Goal: Share content

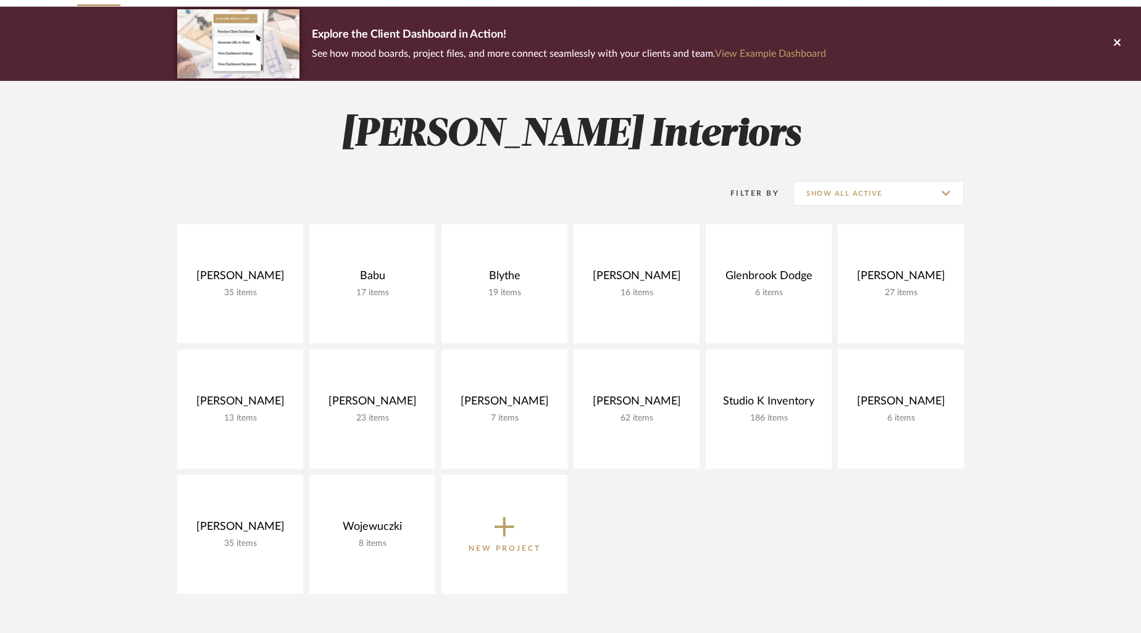
scroll to position [99, 0]
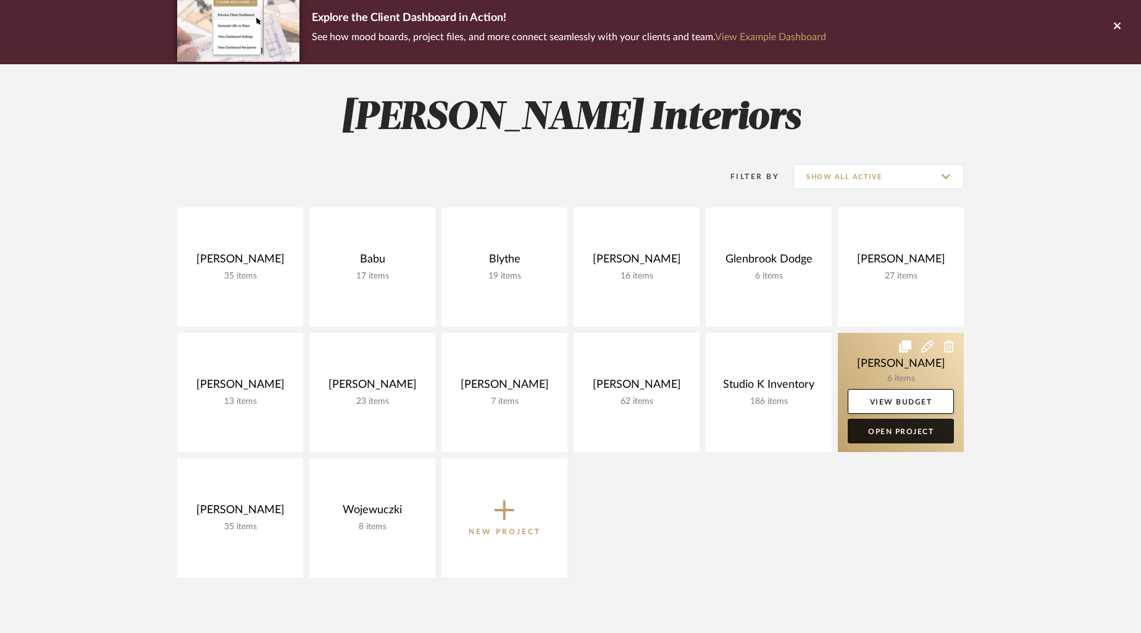
click at [903, 431] on link "Open Project" at bounding box center [901, 431] width 106 height 25
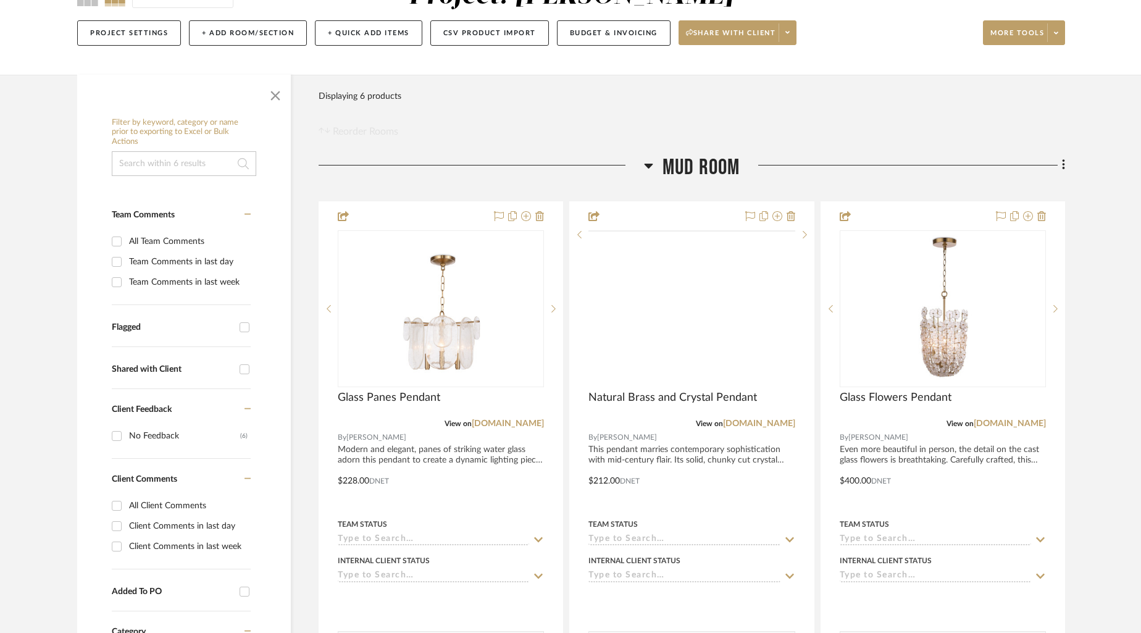
scroll to position [144, 0]
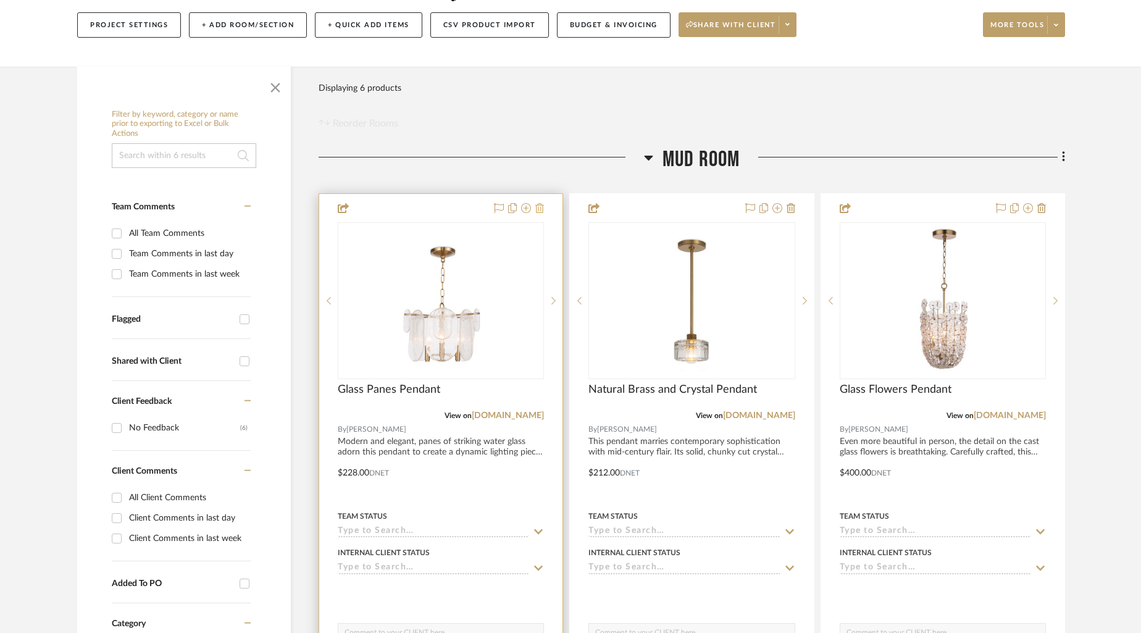
click at [537, 205] on icon at bounding box center [539, 208] width 9 height 10
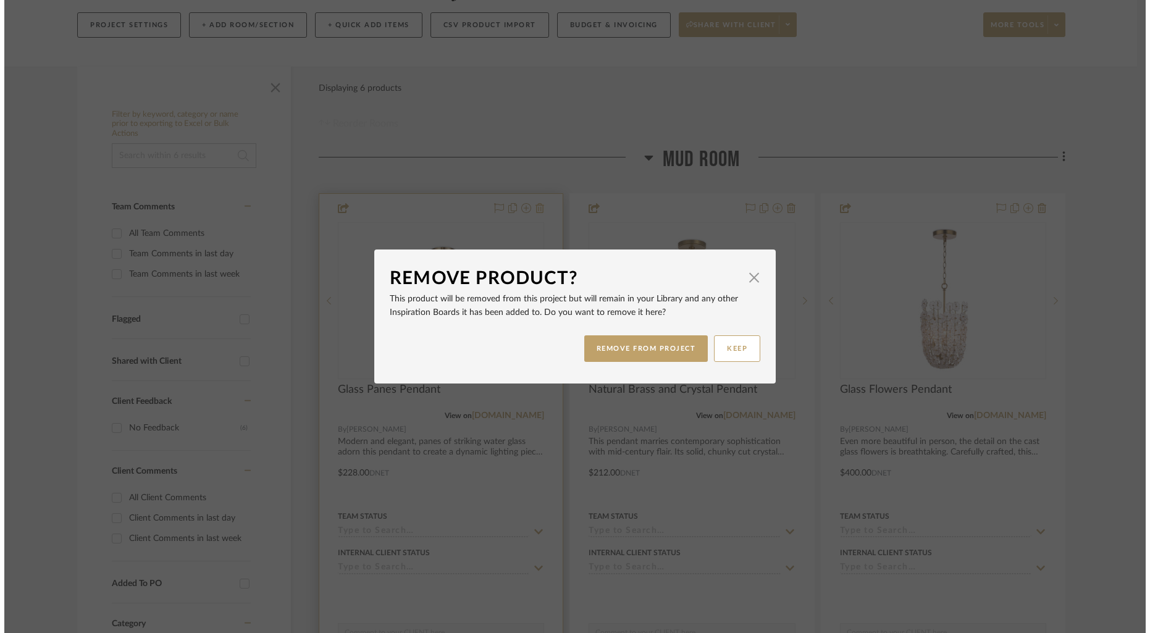
scroll to position [0, 0]
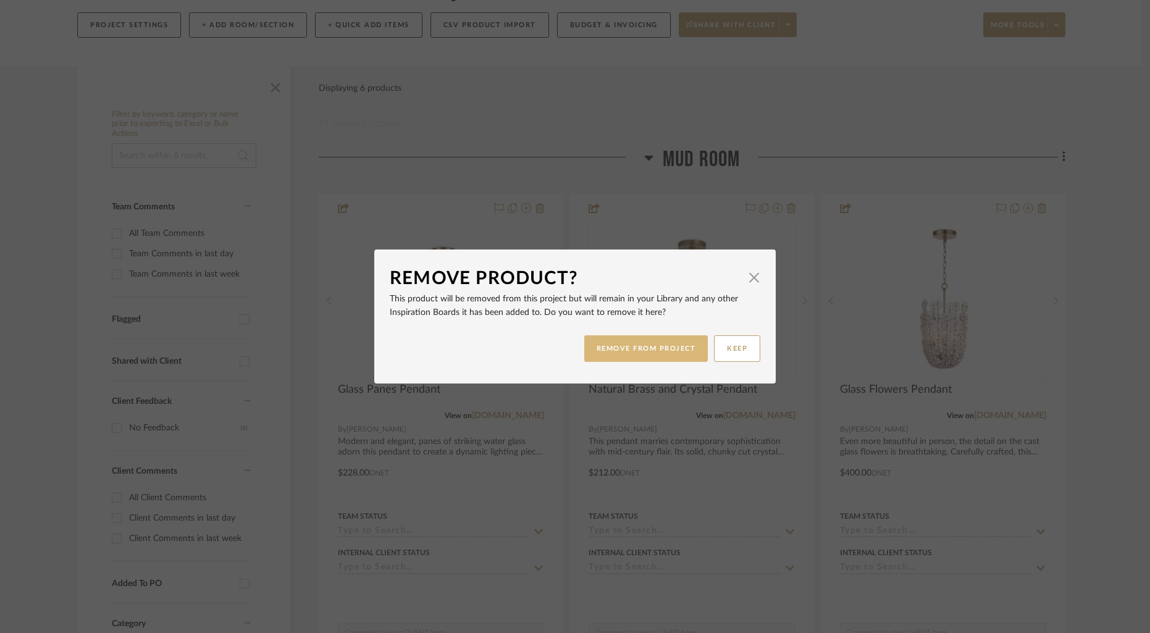
click at [618, 354] on button "REMOVE FROM PROJECT" at bounding box center [646, 348] width 124 height 27
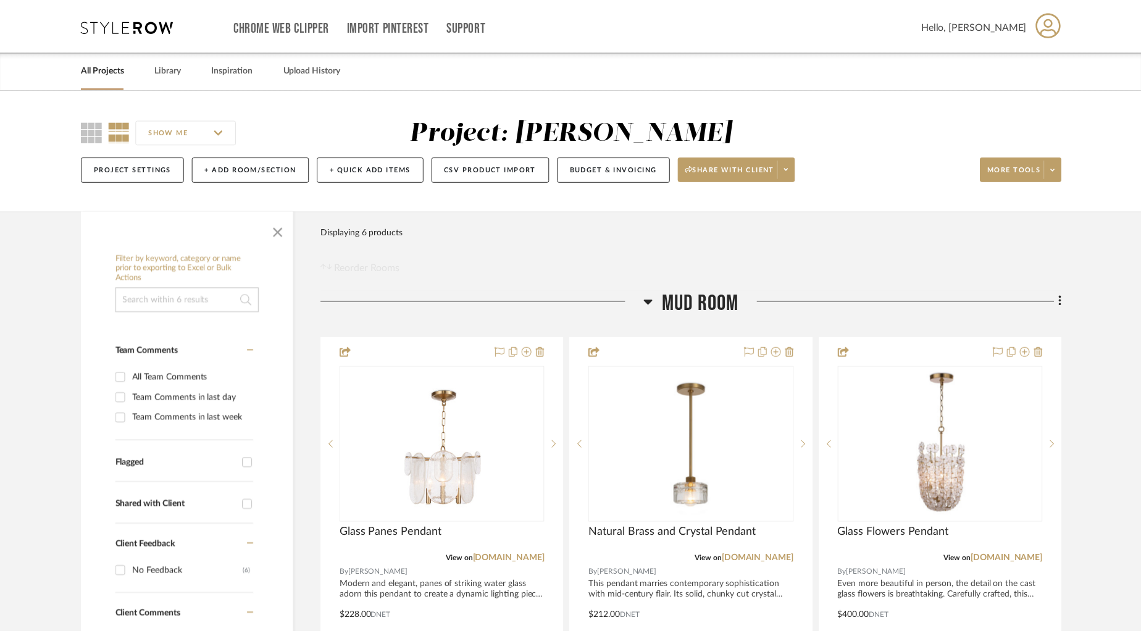
scroll to position [144, 0]
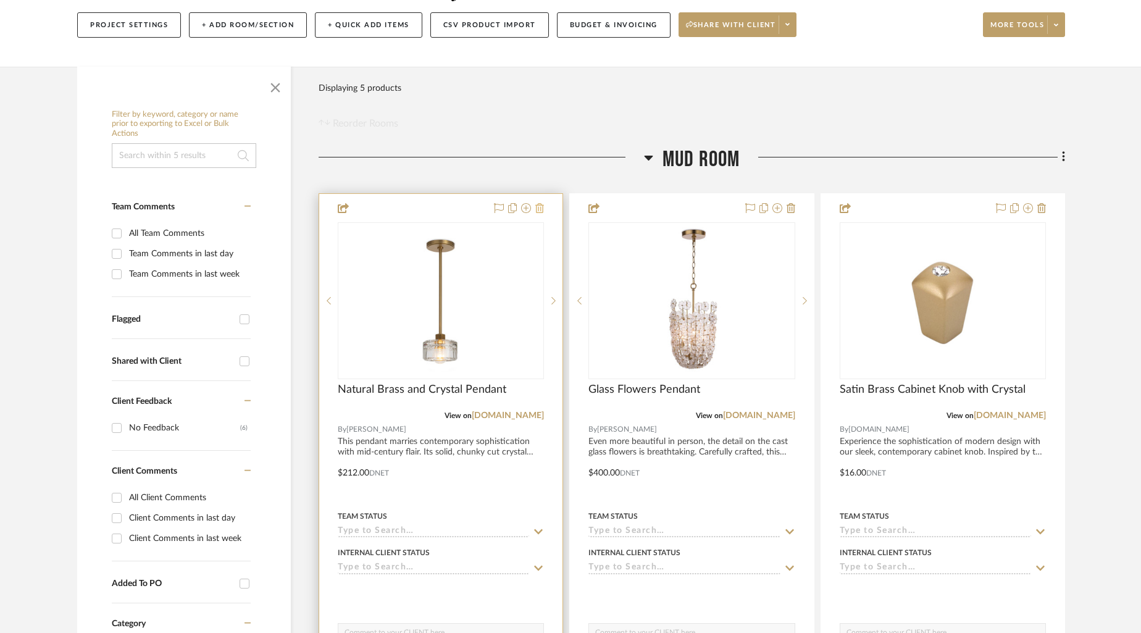
click at [539, 207] on icon at bounding box center [539, 208] width 9 height 10
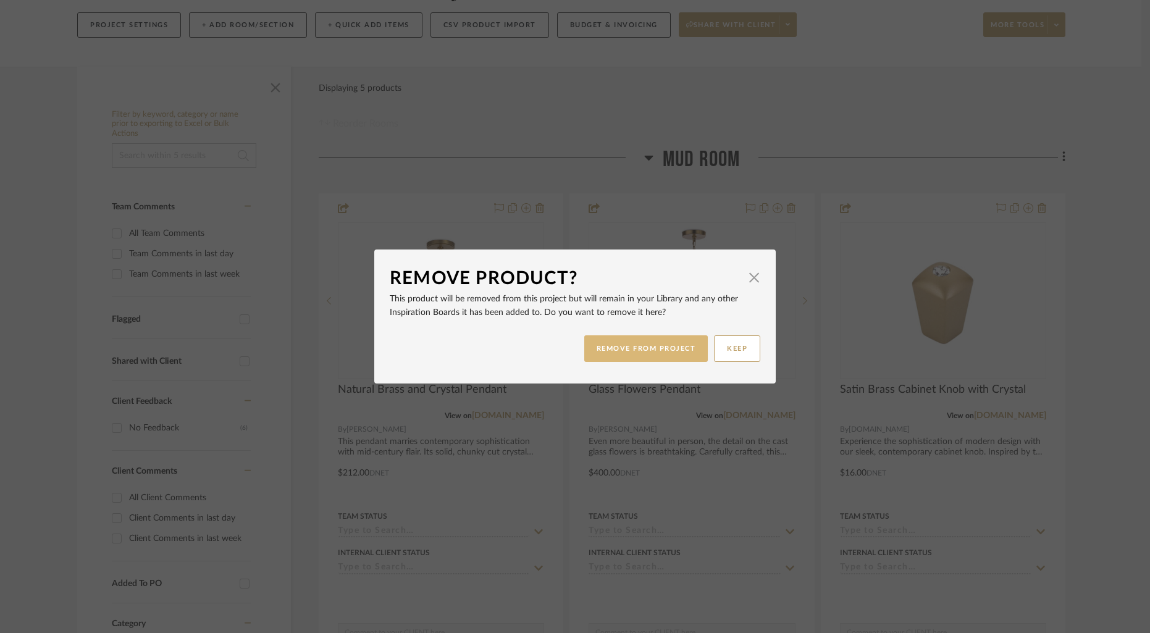
click at [654, 344] on button "REMOVE FROM PROJECT" at bounding box center [646, 348] width 124 height 27
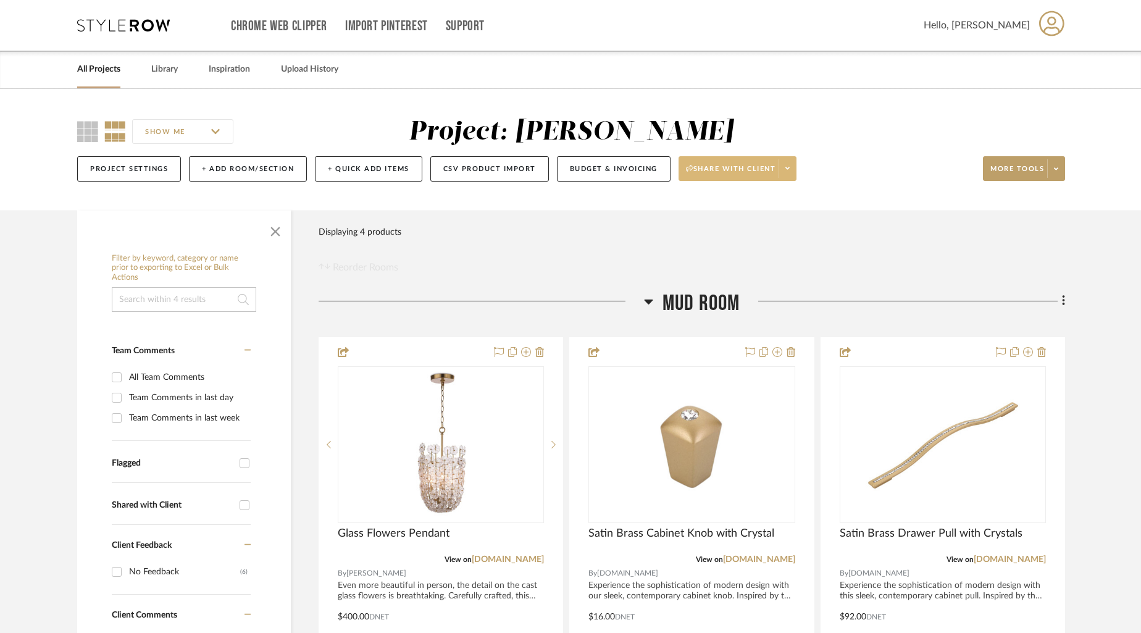
click at [796, 169] on span at bounding box center [787, 168] width 17 height 19
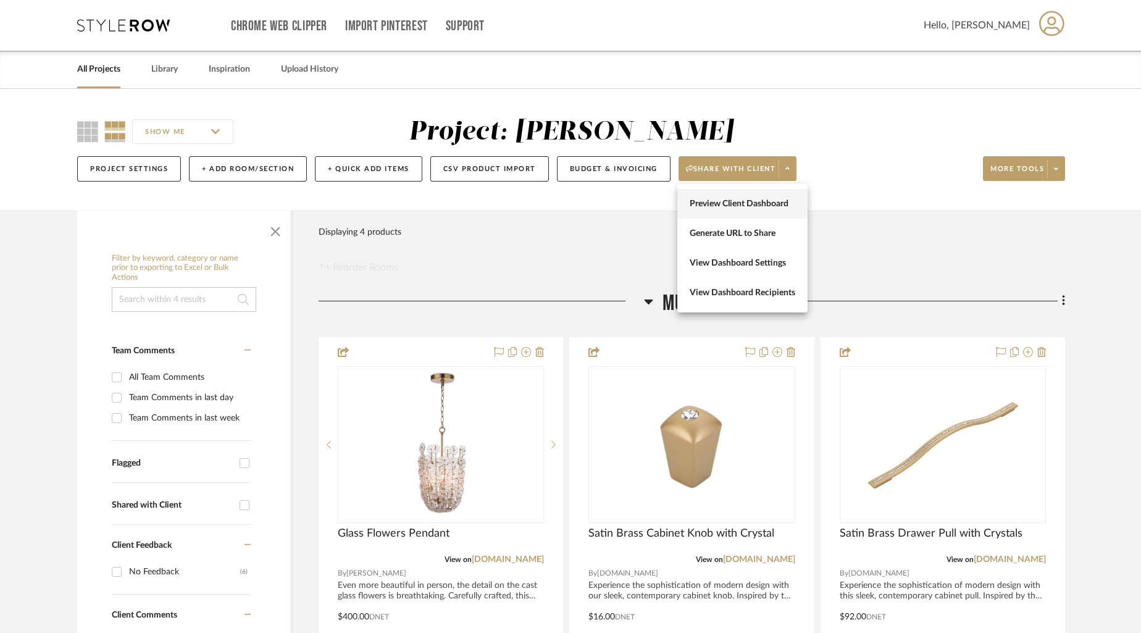
click at [753, 202] on span "Preview Client Dashboard" at bounding box center [743, 204] width 106 height 10
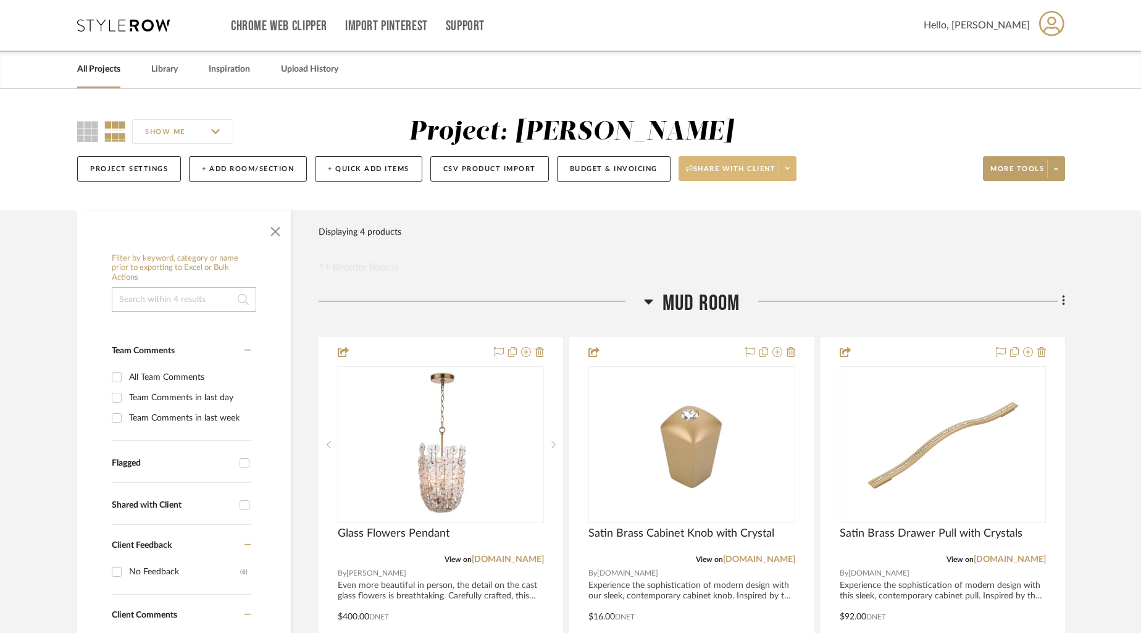
click at [790, 166] on icon at bounding box center [787, 168] width 4 height 7
click at [743, 234] on span "Generate URL to Share" at bounding box center [743, 233] width 106 height 10
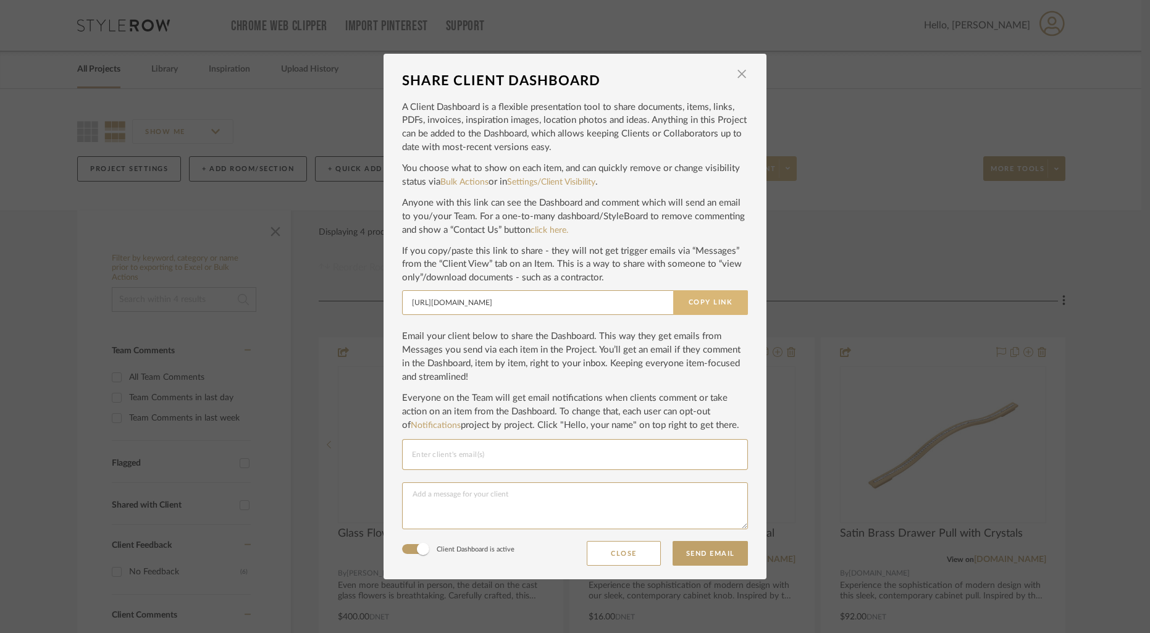
click at [697, 298] on button "Copy Link" at bounding box center [710, 302] width 75 height 25
drag, startPoint x: 739, startPoint y: 75, endPoint x: 700, endPoint y: 7, distance: 78.3
click at [739, 75] on span "button" at bounding box center [741, 74] width 25 height 25
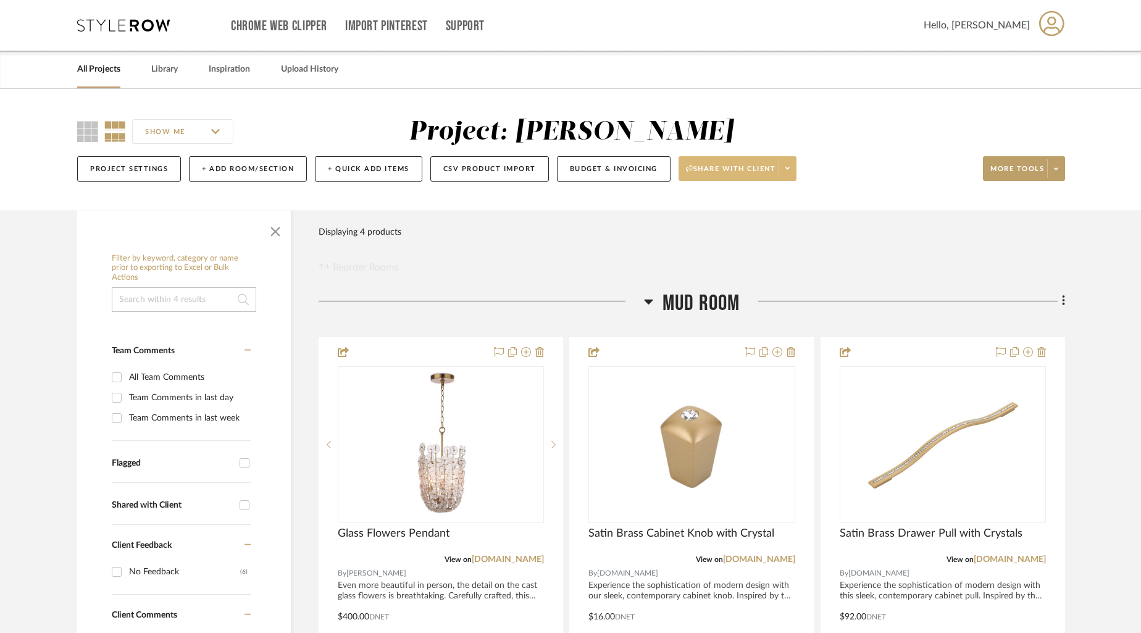
click at [94, 71] on link "All Projects" at bounding box center [98, 69] width 43 height 17
